Goal: Task Accomplishment & Management: Manage account settings

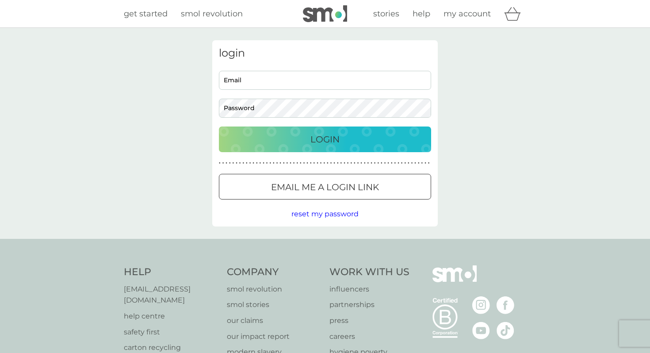
click at [334, 192] on p "Email me a login link" at bounding box center [325, 187] width 108 height 14
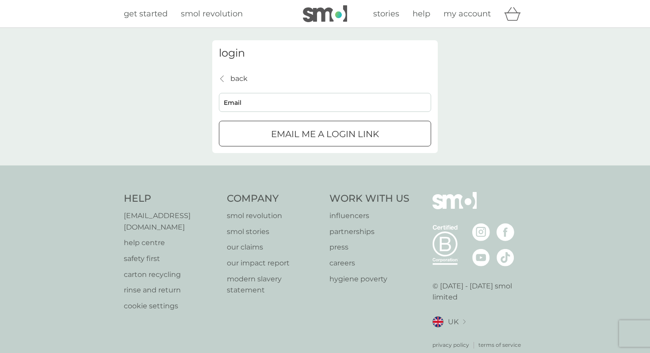
click at [334, 98] on input "Email" at bounding box center [325, 102] width 212 height 19
type input "[EMAIL_ADDRESS][DOMAIN_NAME]"
click at [335, 130] on div "submit" at bounding box center [325, 134] width 32 height 9
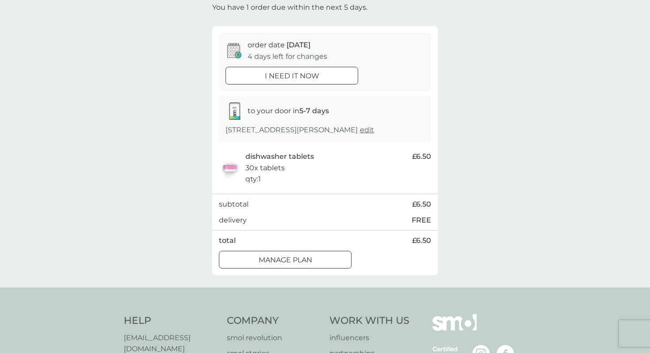
scroll to position [57, 0]
click at [308, 257] on p "Manage plan" at bounding box center [286, 259] width 54 height 12
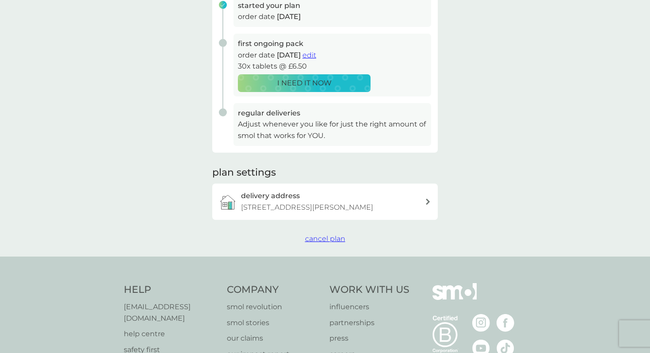
scroll to position [159, 0]
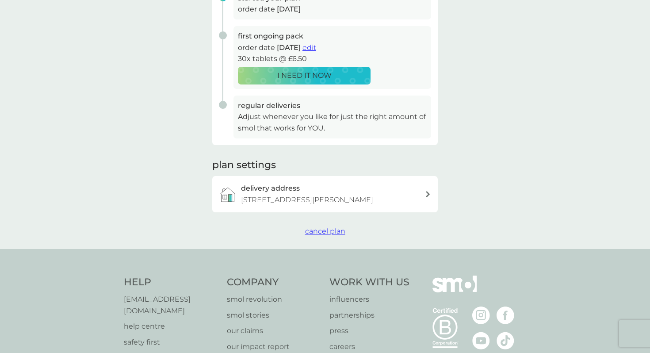
click at [329, 231] on span "cancel plan" at bounding box center [325, 231] width 40 height 8
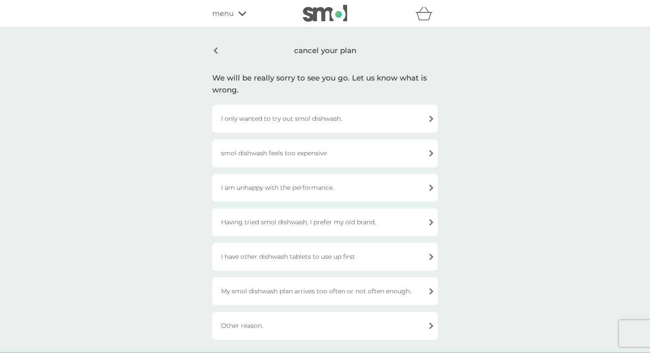
click at [349, 118] on div "I only wanted to try out smol dishwash." at bounding box center [325, 119] width 226 height 28
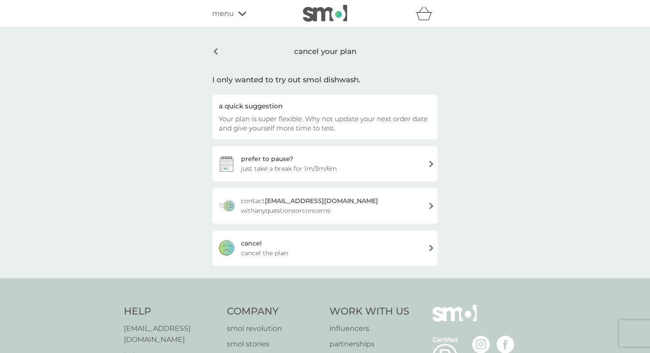
click at [341, 256] on div "cancel cancel the plan" at bounding box center [325, 247] width 226 height 35
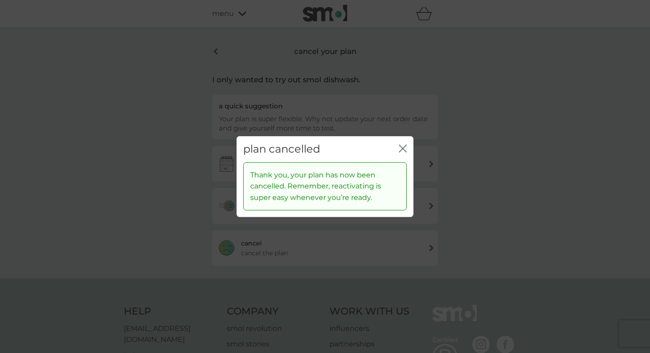
click at [401, 146] on icon "close" at bounding box center [401, 148] width 4 height 7
